Goal: Information Seeking & Learning: Find specific fact

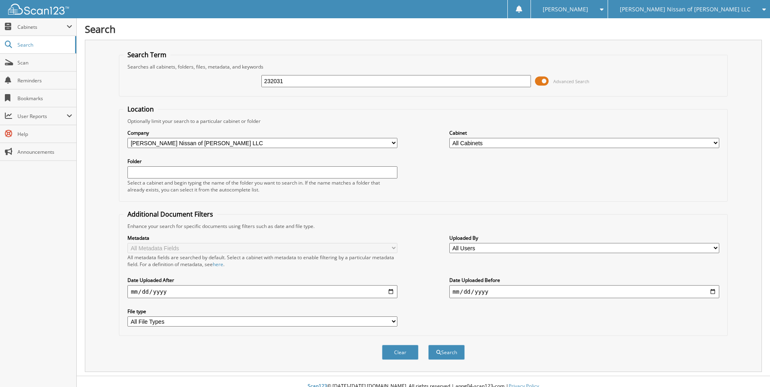
type input "232031"
click at [428, 345] on button "Search" at bounding box center [446, 352] width 37 height 15
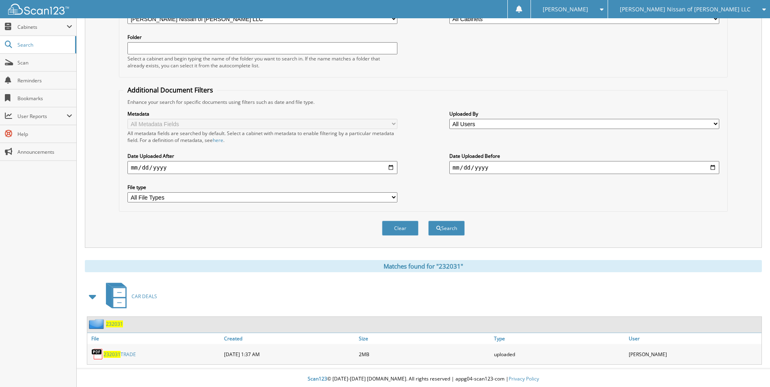
scroll to position [127, 0]
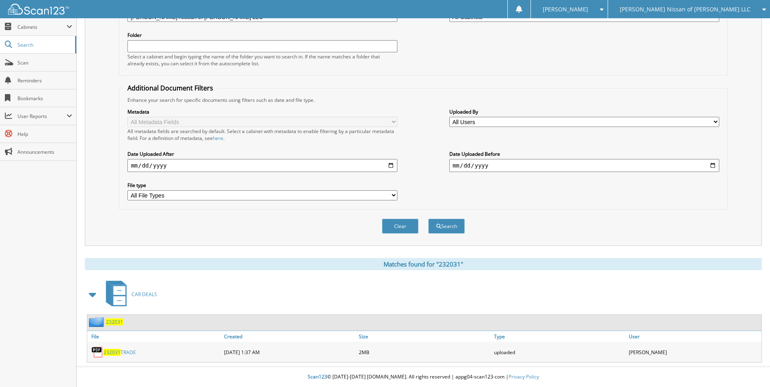
click at [117, 320] on span "232031" at bounding box center [114, 322] width 17 height 7
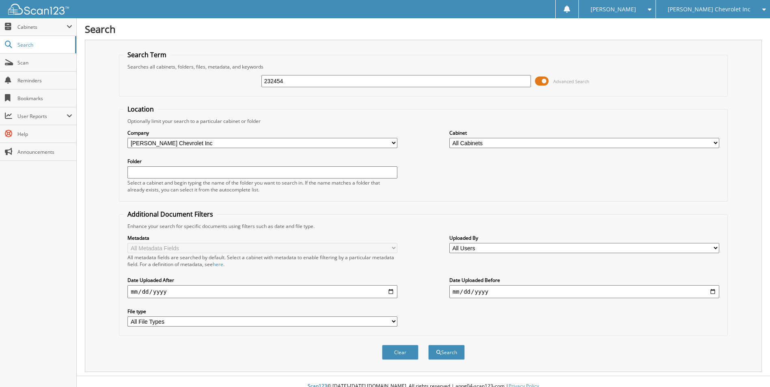
type input "232454"
click at [428, 345] on button "Search" at bounding box center [446, 352] width 37 height 15
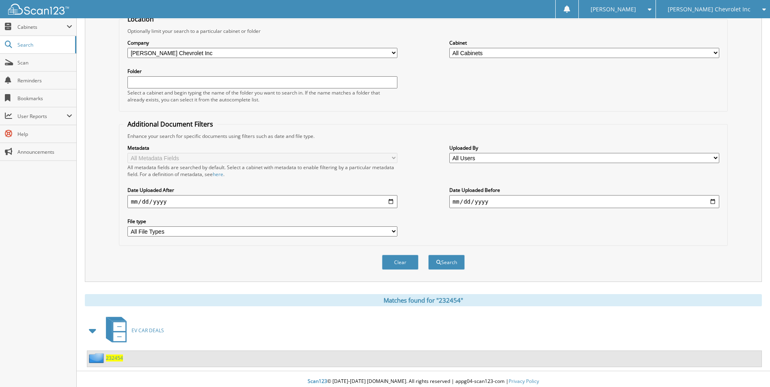
scroll to position [95, 0]
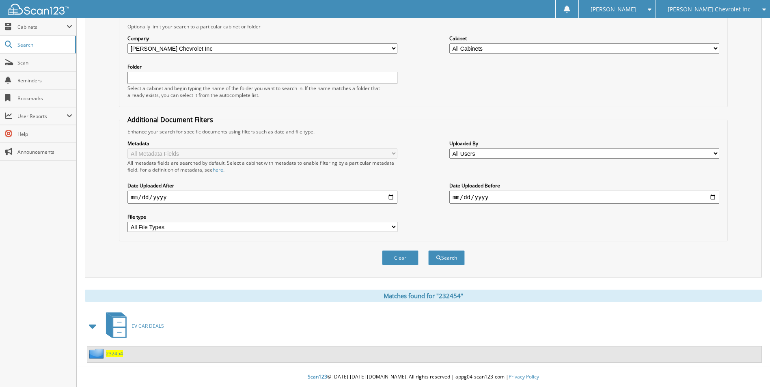
click at [111, 352] on span "232454" at bounding box center [114, 353] width 17 height 7
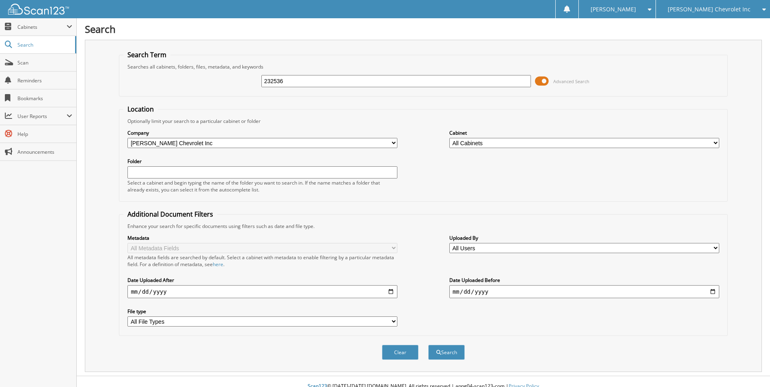
type input "232536"
click at [428, 345] on button "Search" at bounding box center [446, 352] width 37 height 15
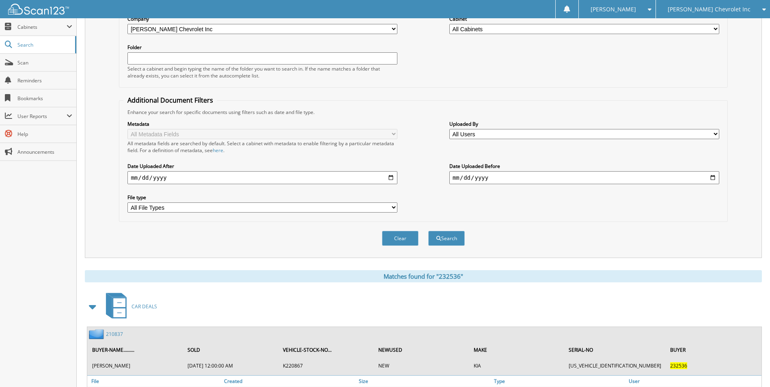
scroll to position [193, 0]
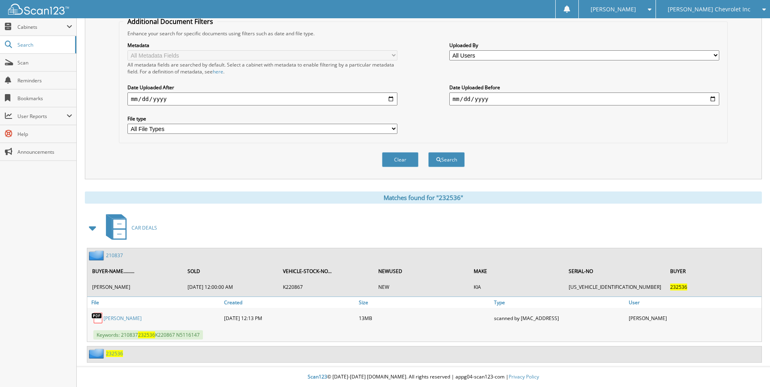
click at [110, 351] on span "232536" at bounding box center [114, 353] width 17 height 7
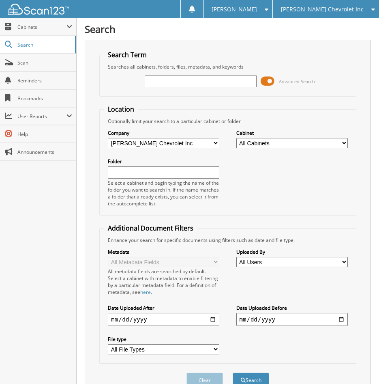
click at [292, 369] on div "Clear Search" at bounding box center [227, 380] width 257 height 33
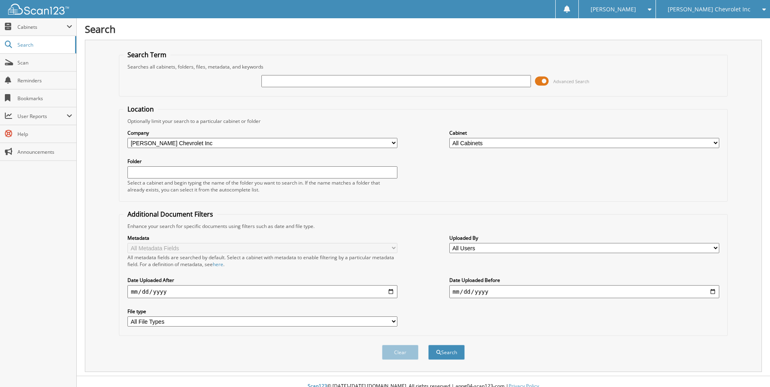
click at [313, 79] on input "text" at bounding box center [396, 81] width 270 height 12
drag, startPoint x: 291, startPoint y: 83, endPoint x: 193, endPoint y: 82, distance: 98.2
click at [193, 82] on div "268429 Advanced Search" at bounding box center [422, 81] width 599 height 22
type input "268367"
click at [428, 345] on button "Search" at bounding box center [446, 352] width 37 height 15
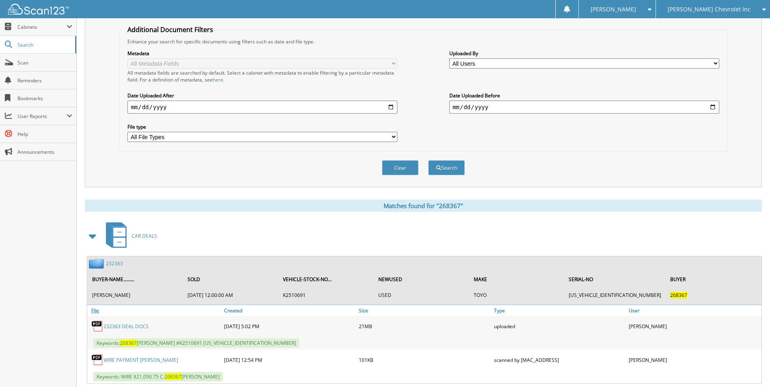
scroll to position [206, 0]
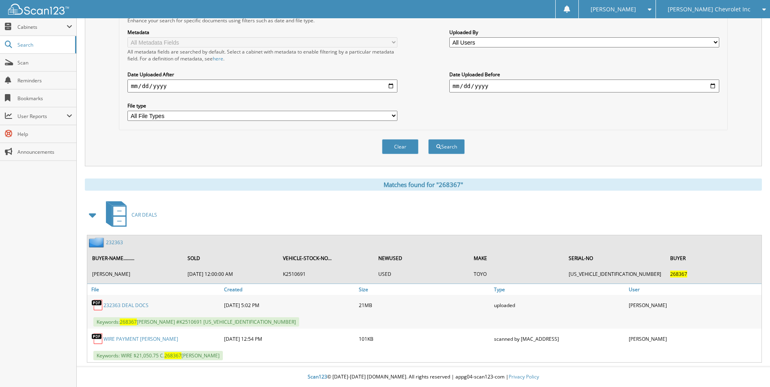
click at [115, 240] on link "232363" at bounding box center [114, 242] width 17 height 7
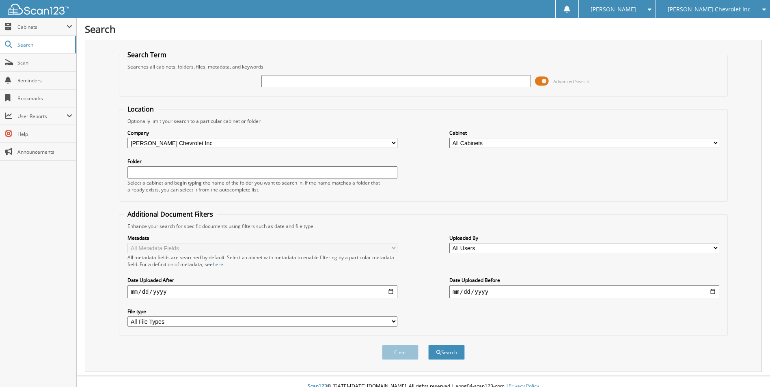
click at [321, 75] on input "text" at bounding box center [396, 81] width 270 height 12
type input "268423"
click at [428, 345] on button "Search" at bounding box center [446, 352] width 37 height 15
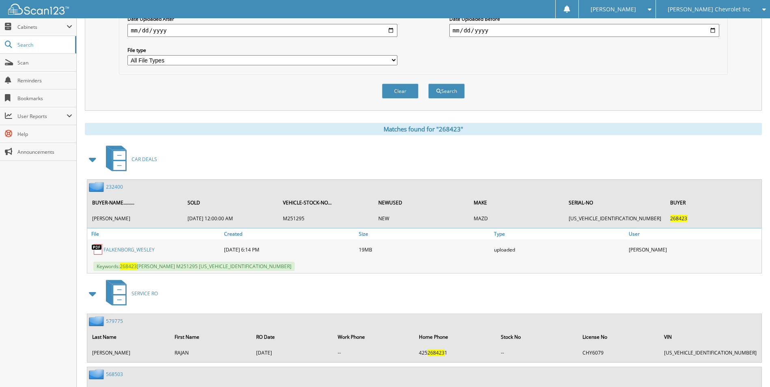
scroll to position [284, 0]
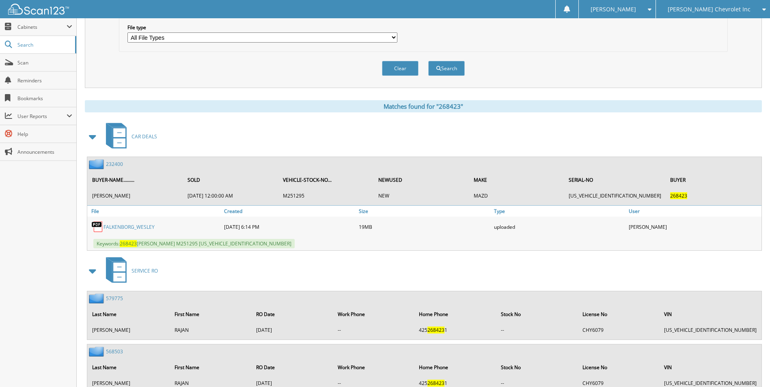
click at [116, 164] on link "232400" at bounding box center [114, 164] width 17 height 7
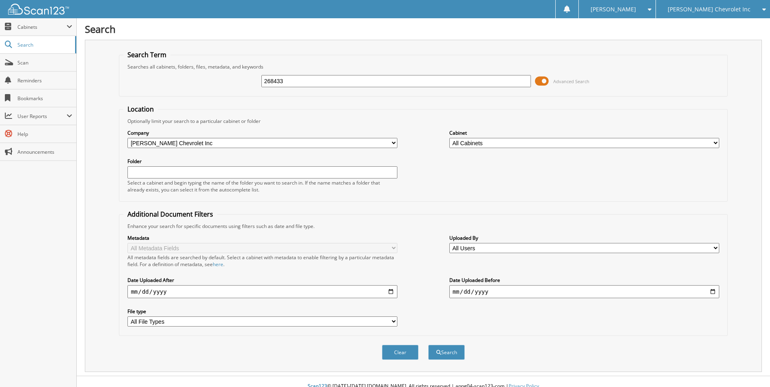
type input "268433"
click at [428, 345] on button "Search" at bounding box center [446, 352] width 37 height 15
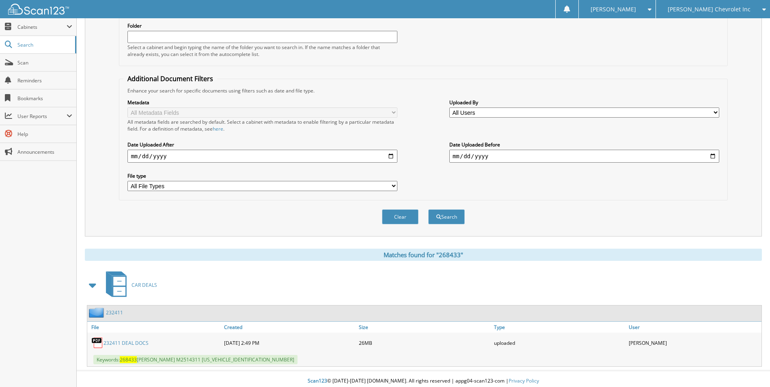
scroll to position [140, 0]
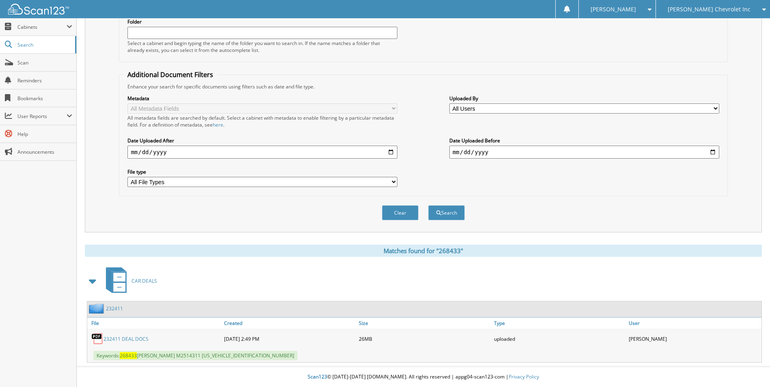
click at [117, 308] on link "232411" at bounding box center [114, 308] width 17 height 7
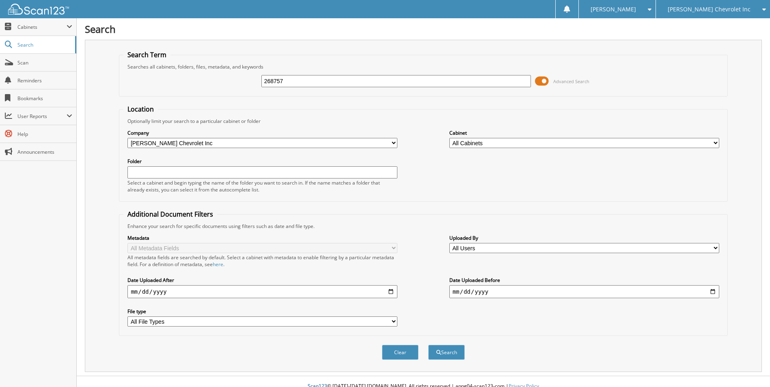
type input "268757"
click at [428, 345] on button "Search" at bounding box center [446, 352] width 37 height 15
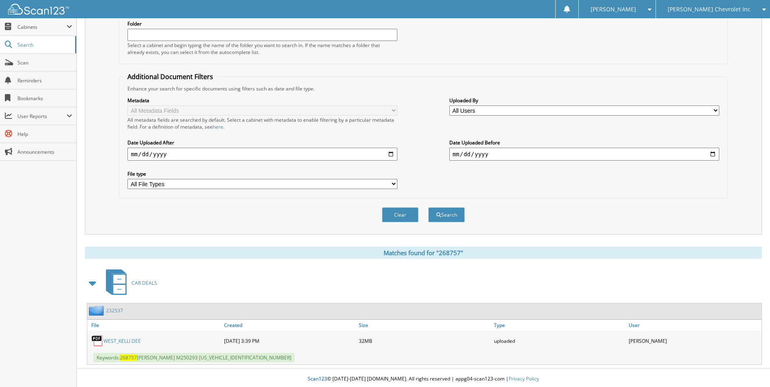
scroll to position [140, 0]
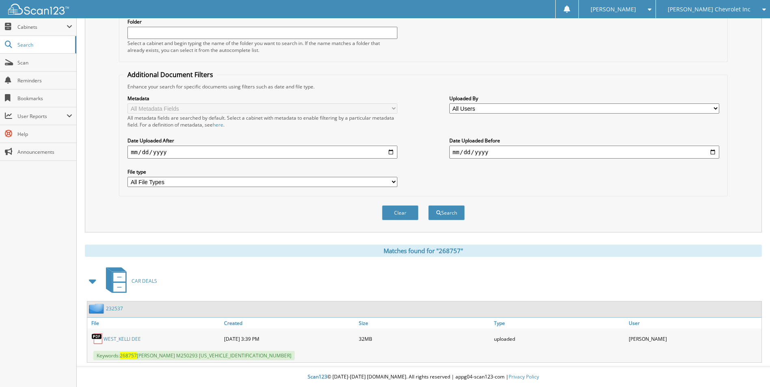
click at [118, 310] on link "232537" at bounding box center [114, 308] width 17 height 7
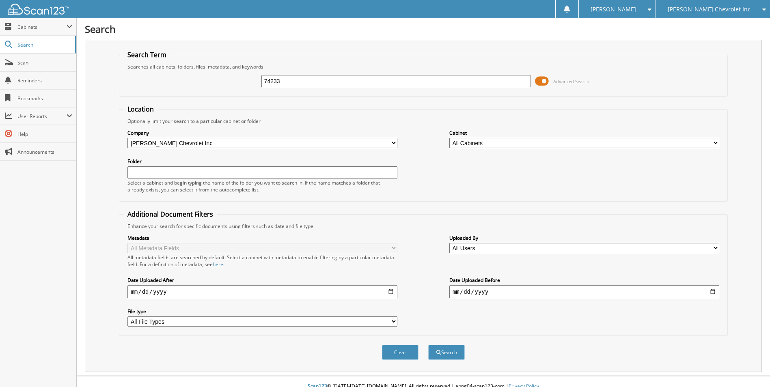
type input "74233"
click at [428, 345] on button "Search" at bounding box center [446, 352] width 37 height 15
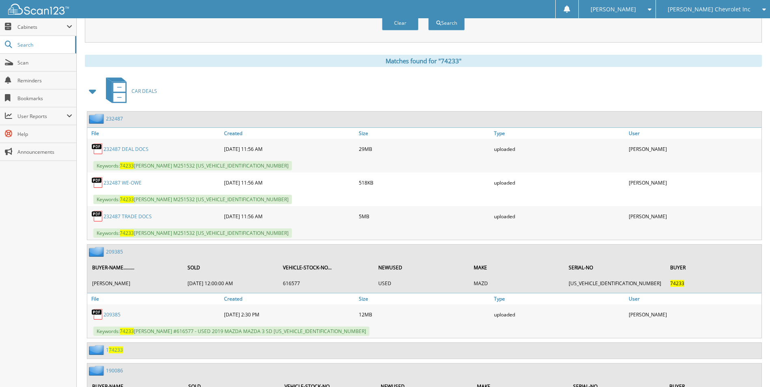
scroll to position [325, 0]
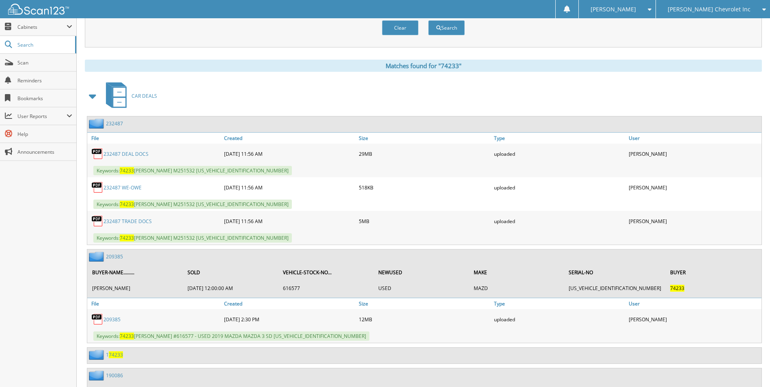
click at [111, 122] on link "232487" at bounding box center [114, 123] width 17 height 7
